Goal: Information Seeking & Learning: Learn about a topic

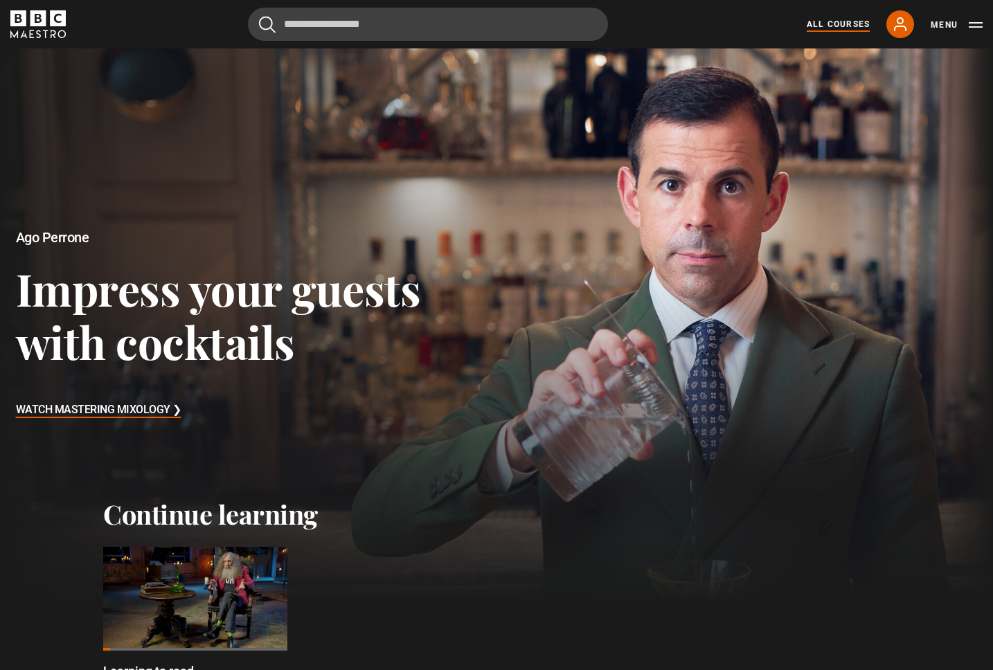
click at [830, 22] on link "All Courses" at bounding box center [838, 24] width 63 height 12
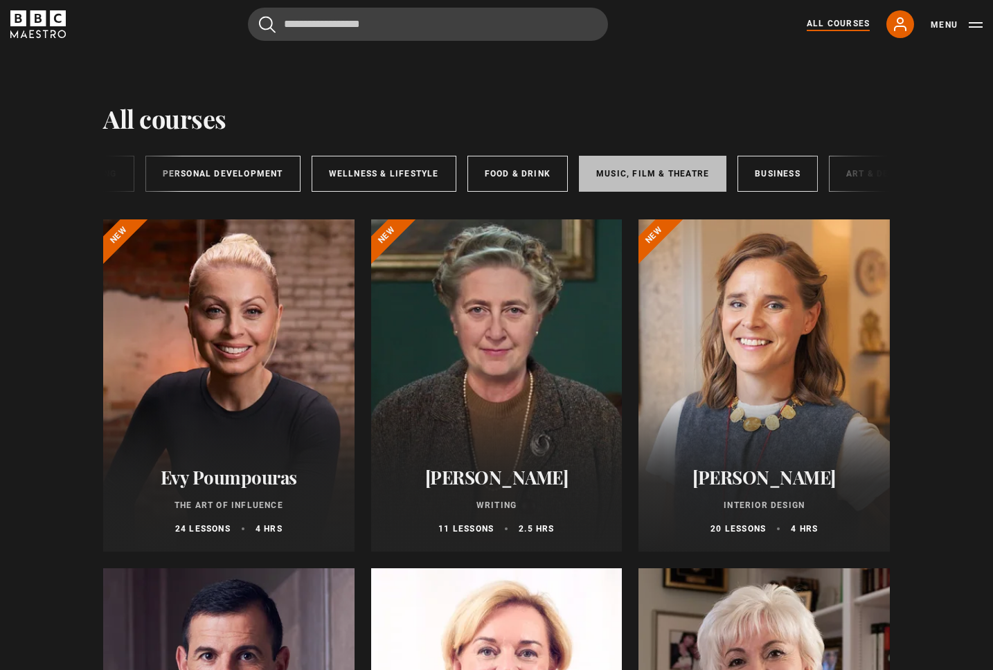
scroll to position [0, 201]
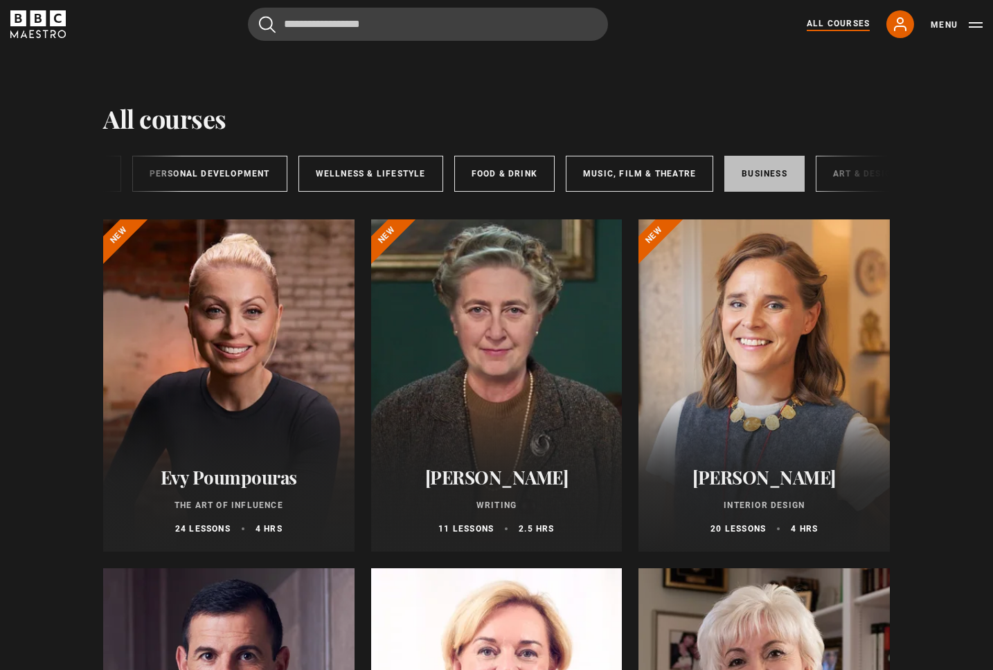
click at [764, 171] on link "Business" at bounding box center [764, 174] width 80 height 36
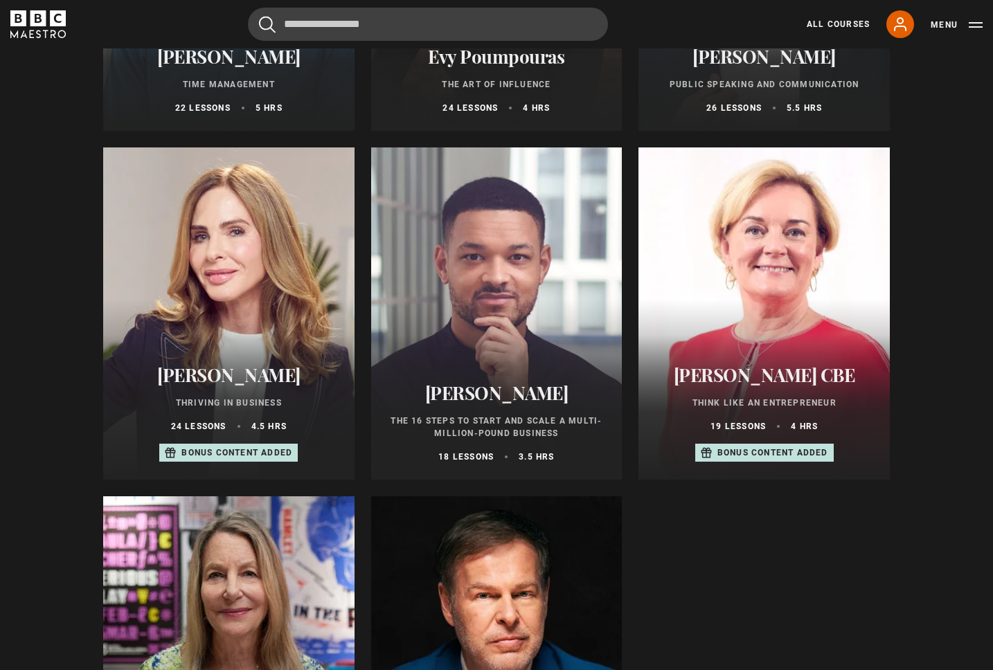
scroll to position [412, 0]
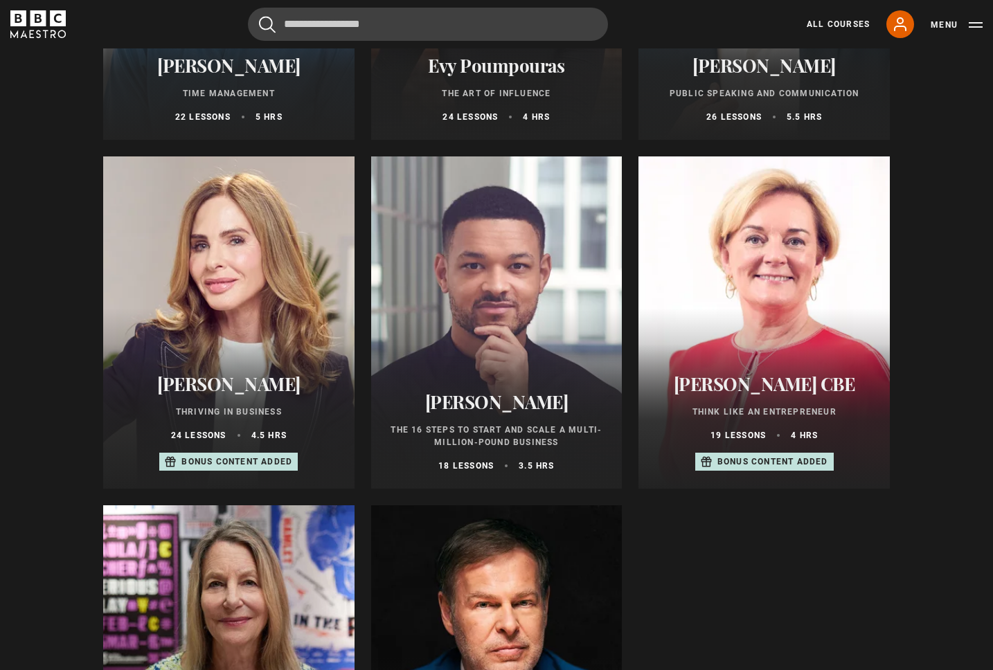
click at [767, 272] on div at bounding box center [763, 322] width 251 height 332
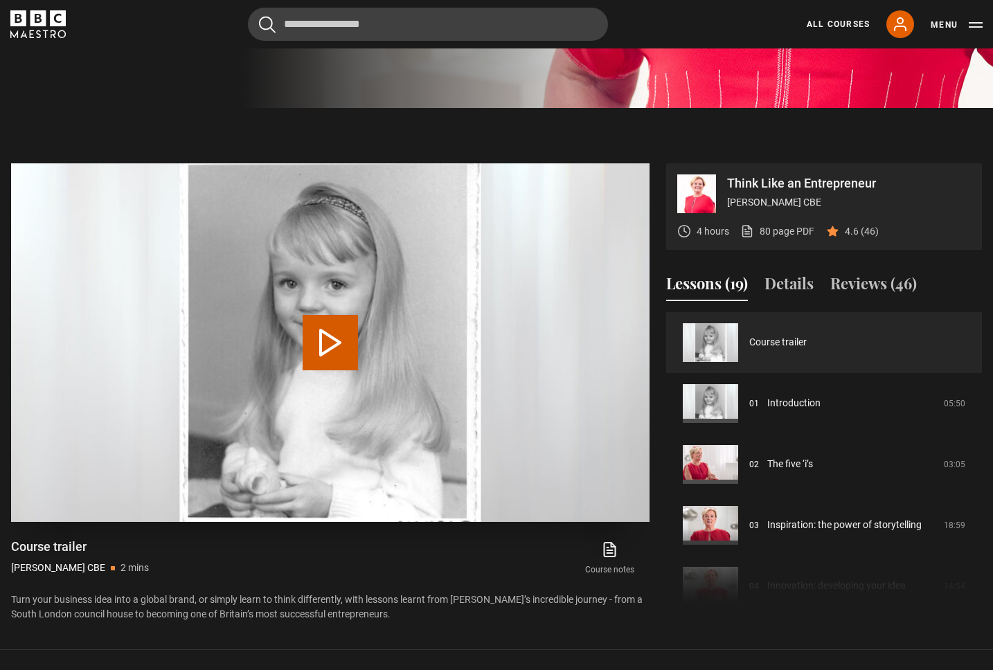
scroll to position [593, 0]
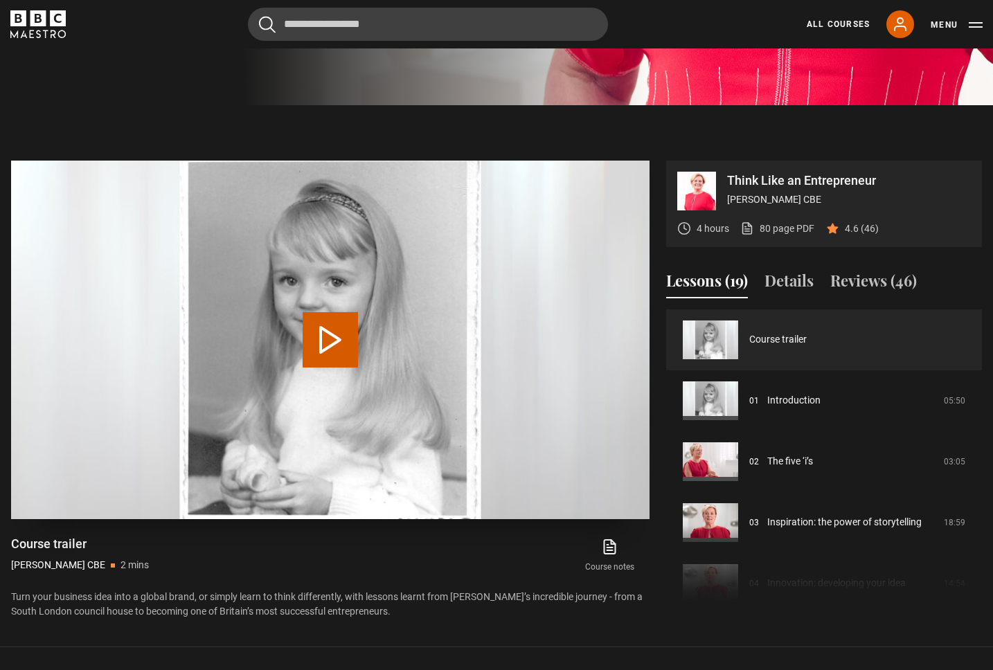
click at [326, 314] on button "Play Video" at bounding box center [330, 339] width 55 height 55
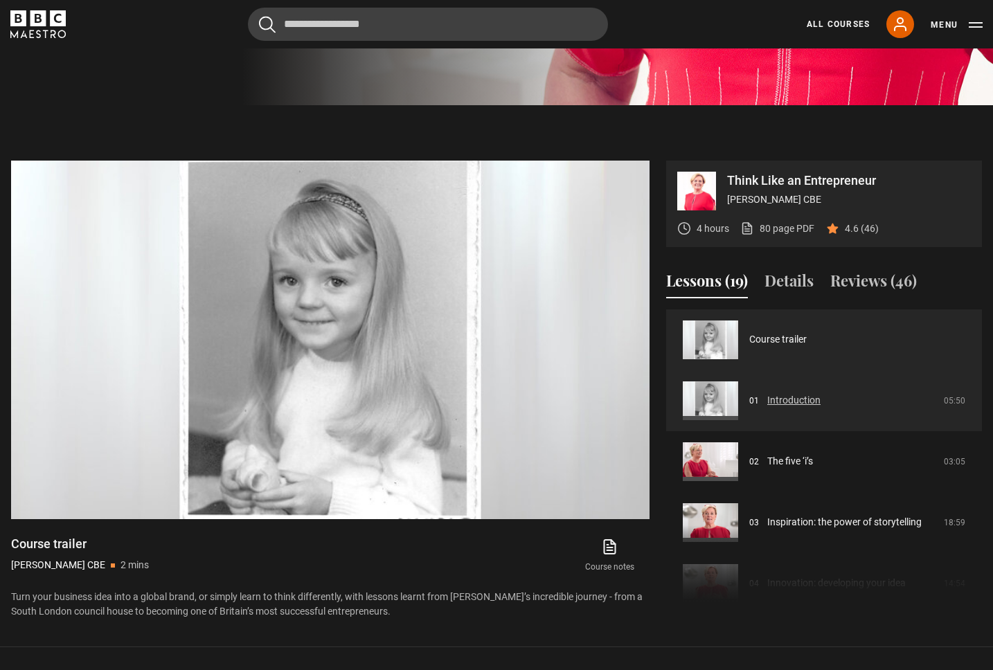
click at [767, 393] on link "Introduction" at bounding box center [793, 400] width 53 height 15
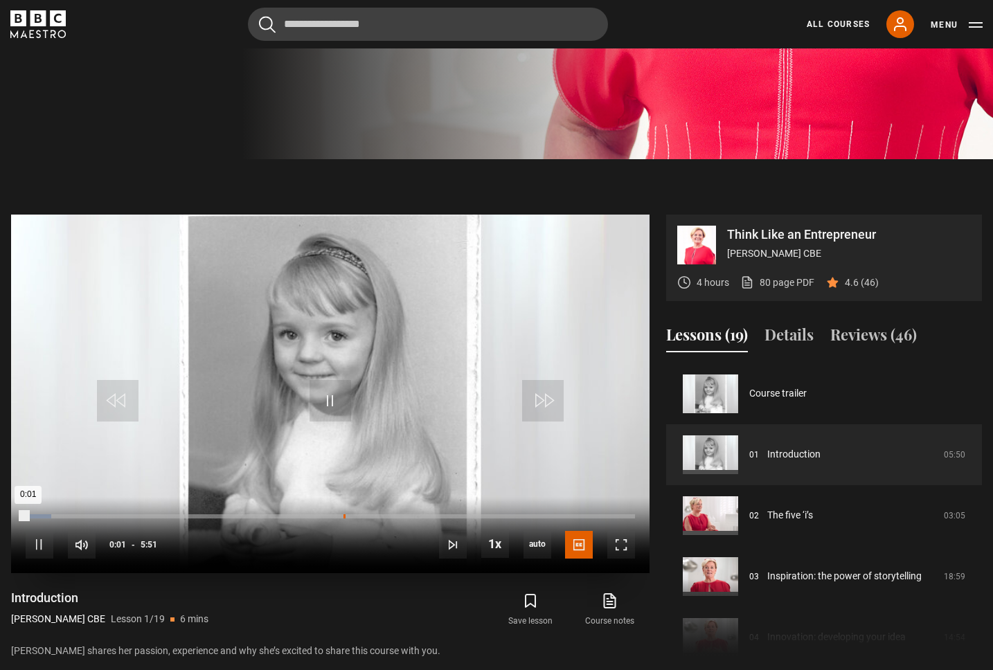
scroll to position [532, 0]
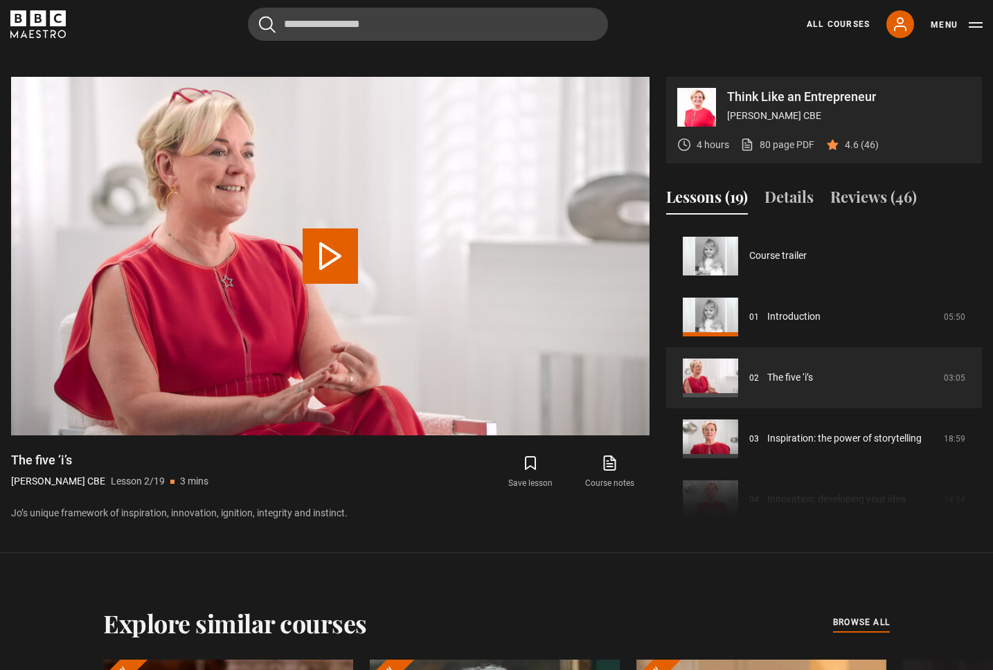
scroll to position [61, 0]
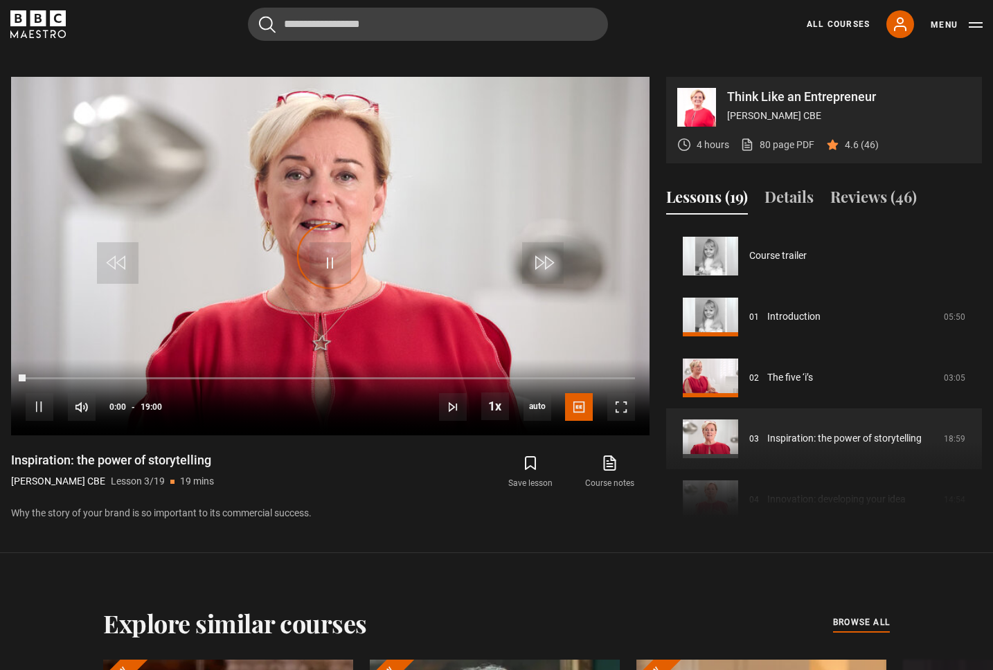
scroll to position [122, 0]
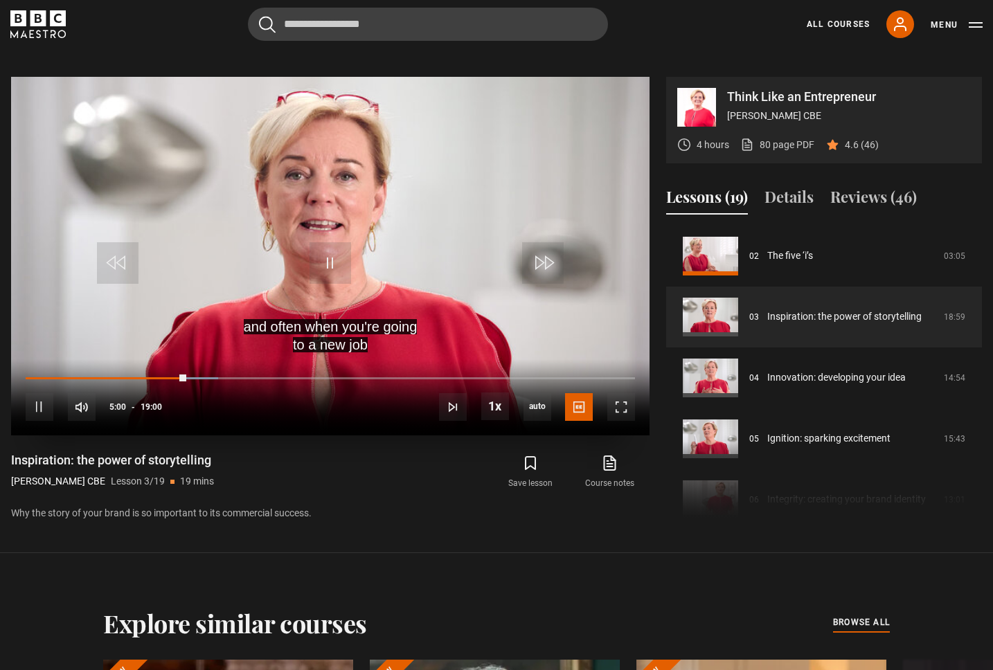
click at [305, 220] on video "Video Player" at bounding box center [330, 256] width 638 height 359
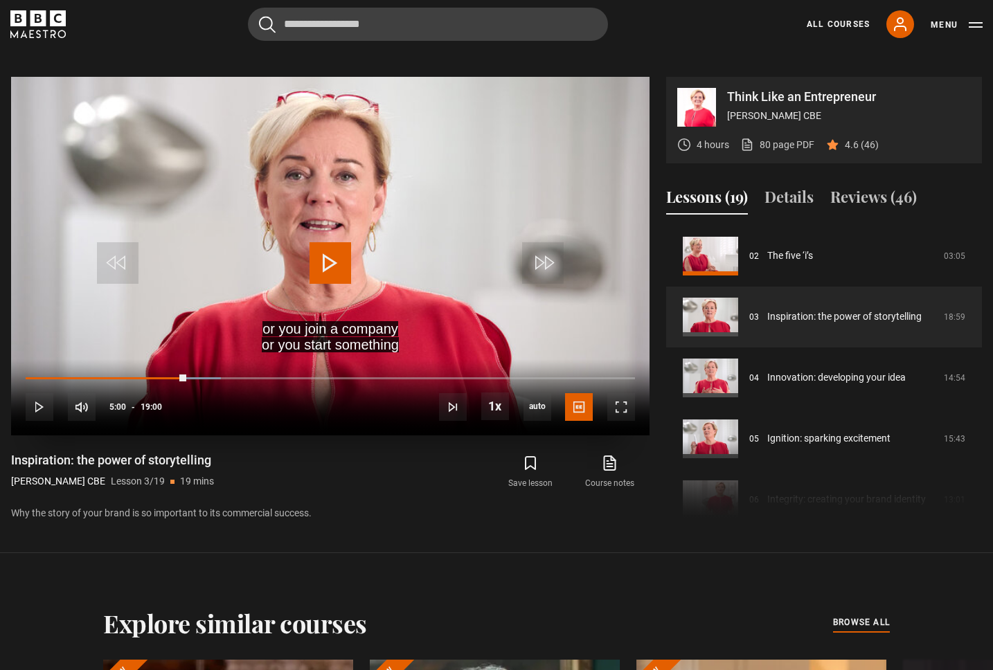
click at [337, 242] on span "Video Player" at bounding box center [330, 263] width 42 height 42
